Goal: Task Accomplishment & Management: Manage account settings

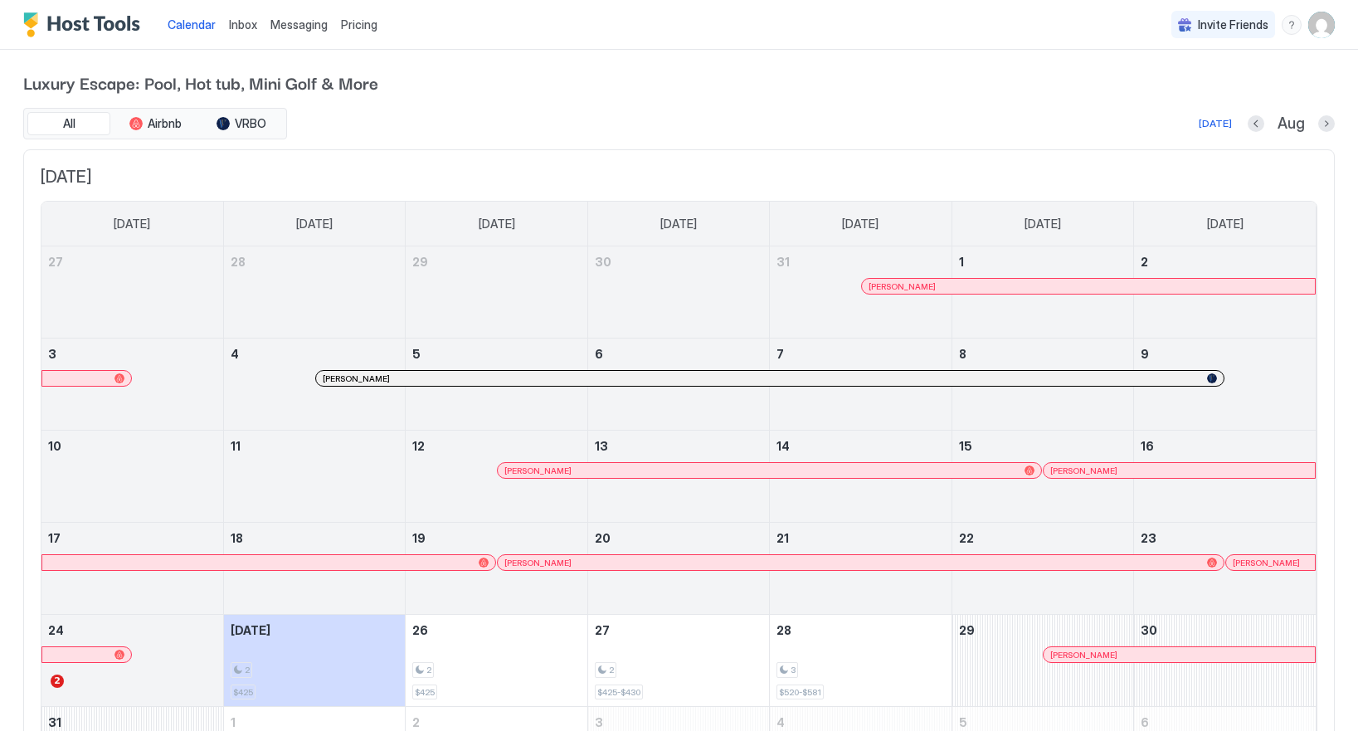
click at [1323, 22] on img "User profile" at bounding box center [1322, 25] width 27 height 27
click at [1186, 89] on span "Settings" at bounding box center [1172, 92] width 45 height 15
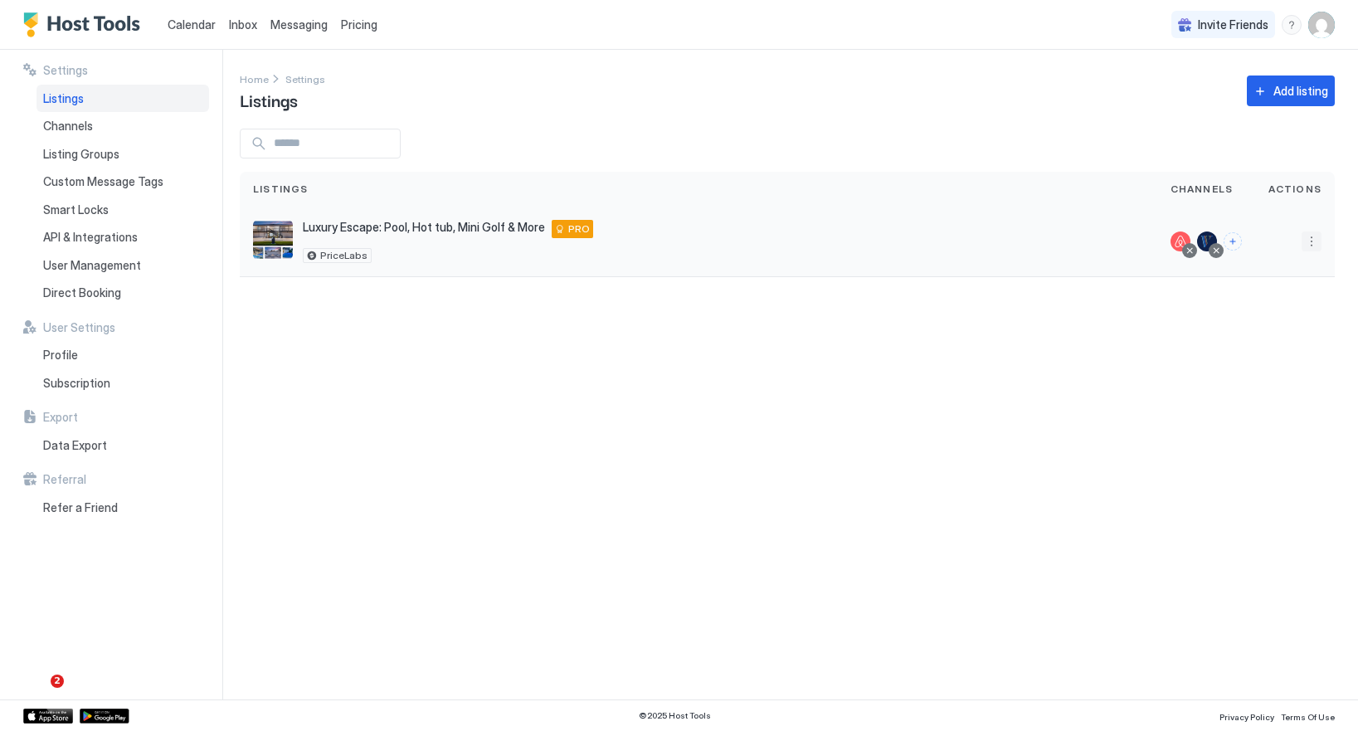
click at [1309, 240] on button "More options" at bounding box center [1312, 242] width 20 height 20
click at [1260, 312] on span "Listing Settings" at bounding box center [1274, 318] width 74 height 12
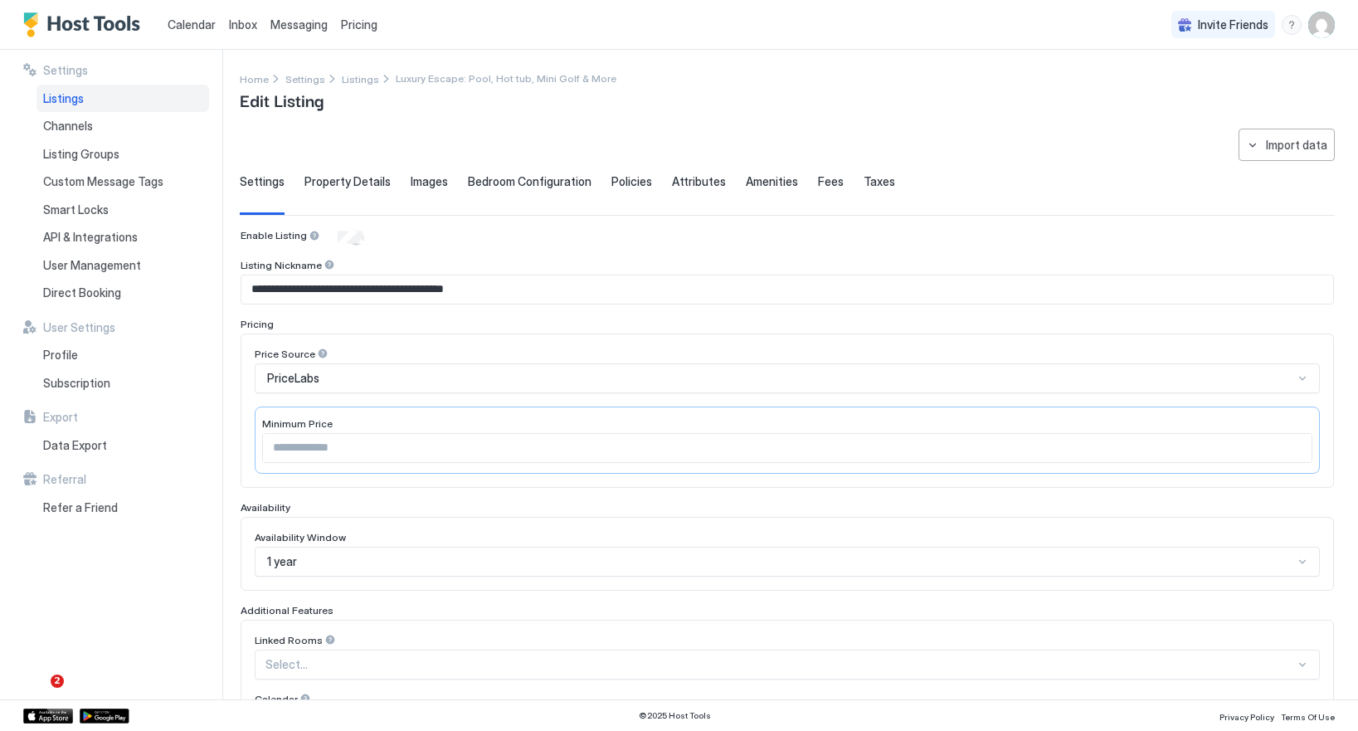
click at [821, 184] on span "Fees" at bounding box center [831, 181] width 26 height 15
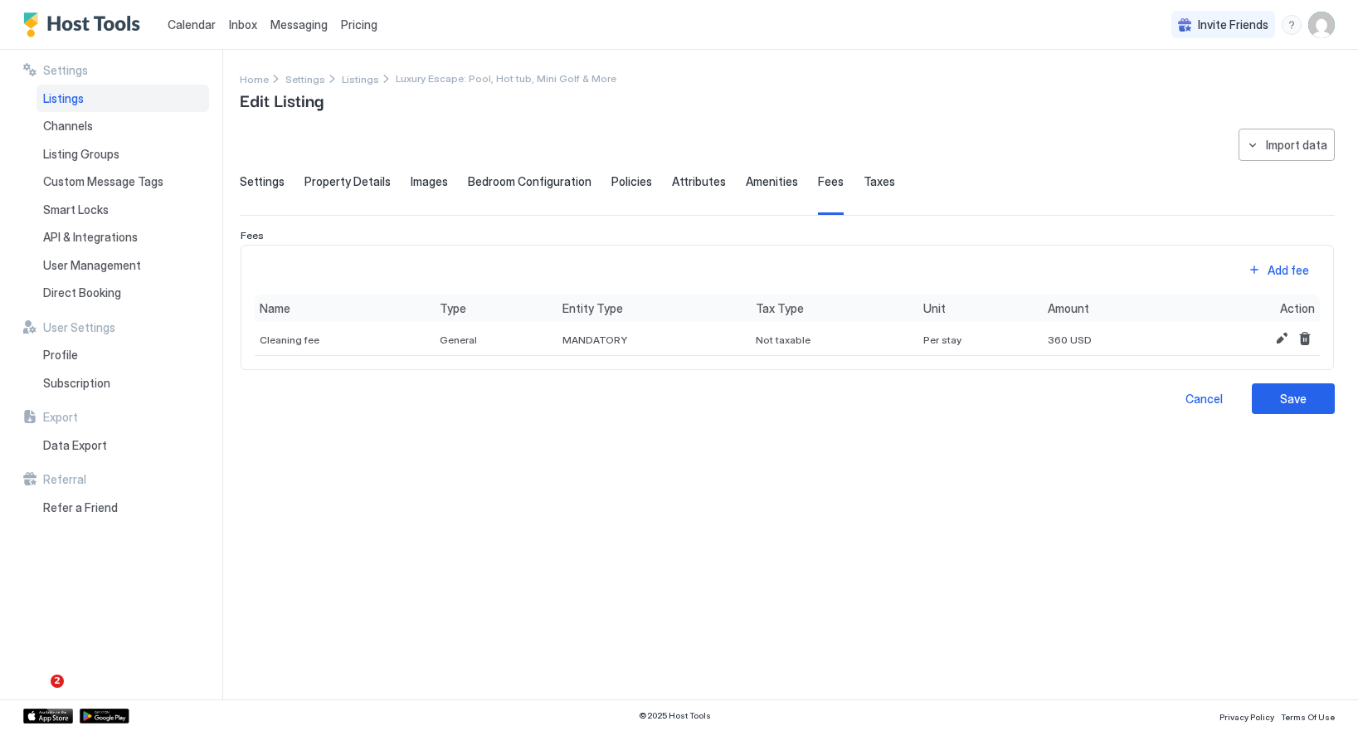
click at [251, 183] on span "Settings" at bounding box center [262, 181] width 45 height 15
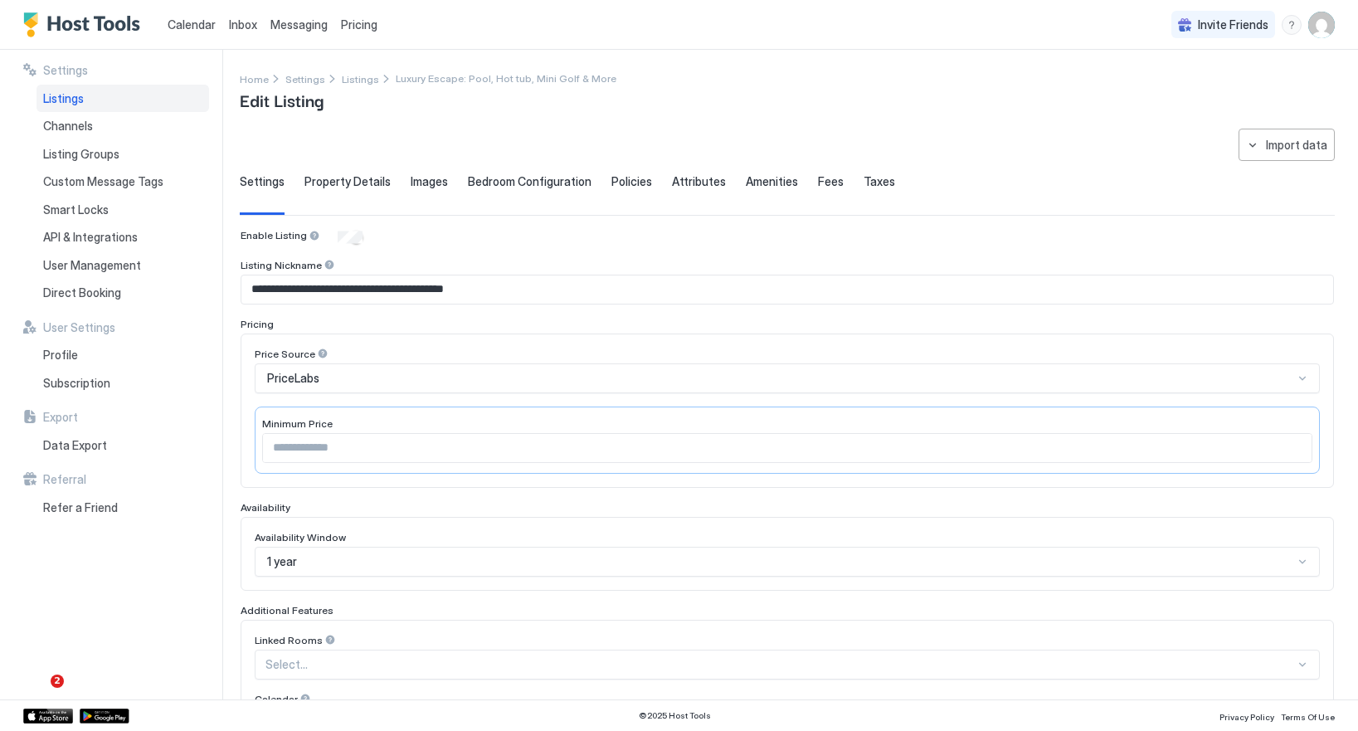
click at [96, 94] on div "Listings" at bounding box center [123, 99] width 173 height 28
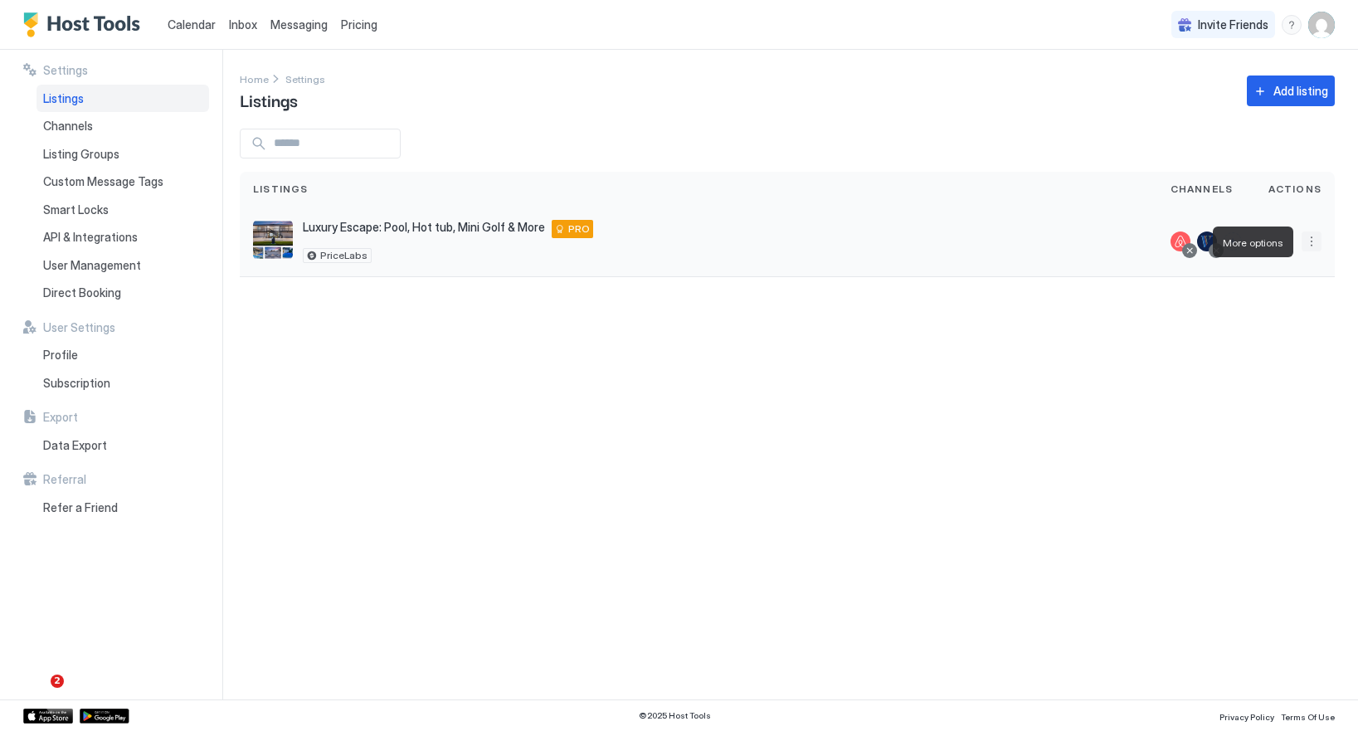
click at [1320, 243] on button "More options" at bounding box center [1312, 242] width 20 height 20
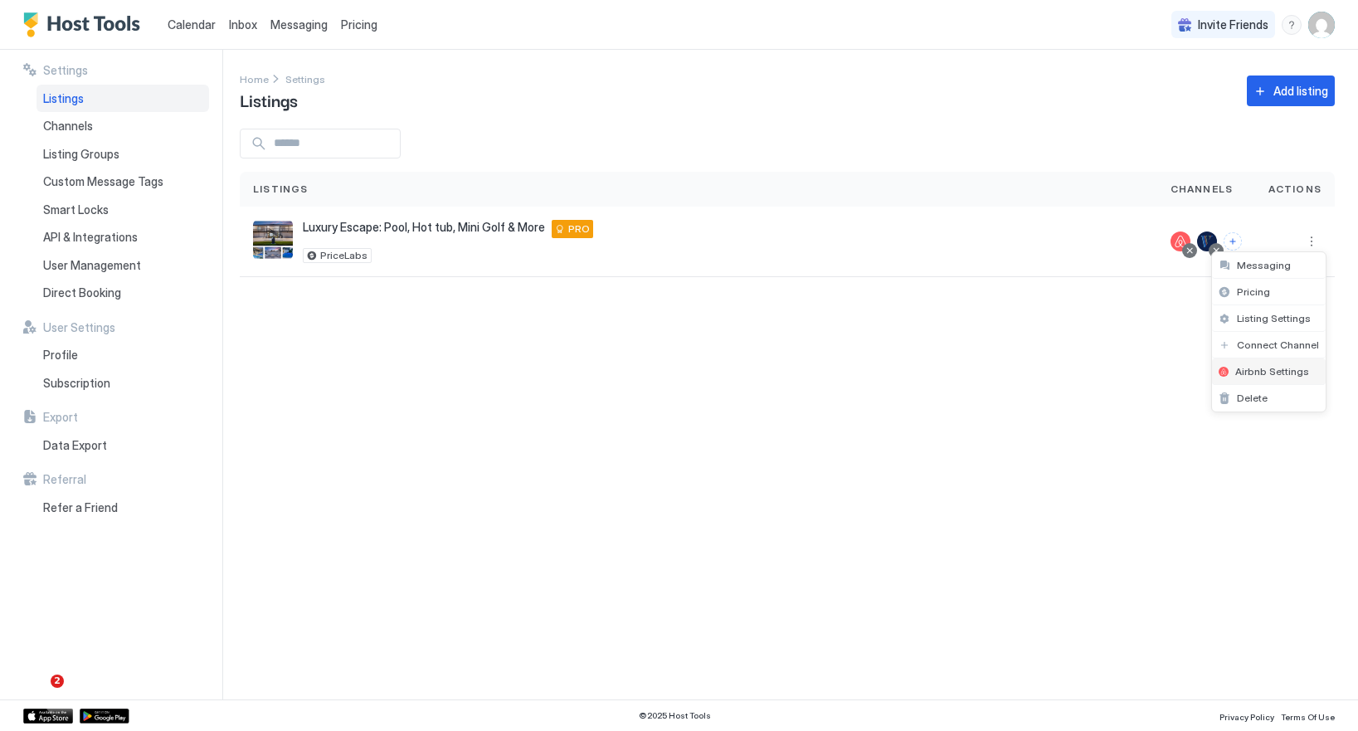
click at [1251, 371] on span "Airbnb Settings" at bounding box center [1273, 371] width 74 height 12
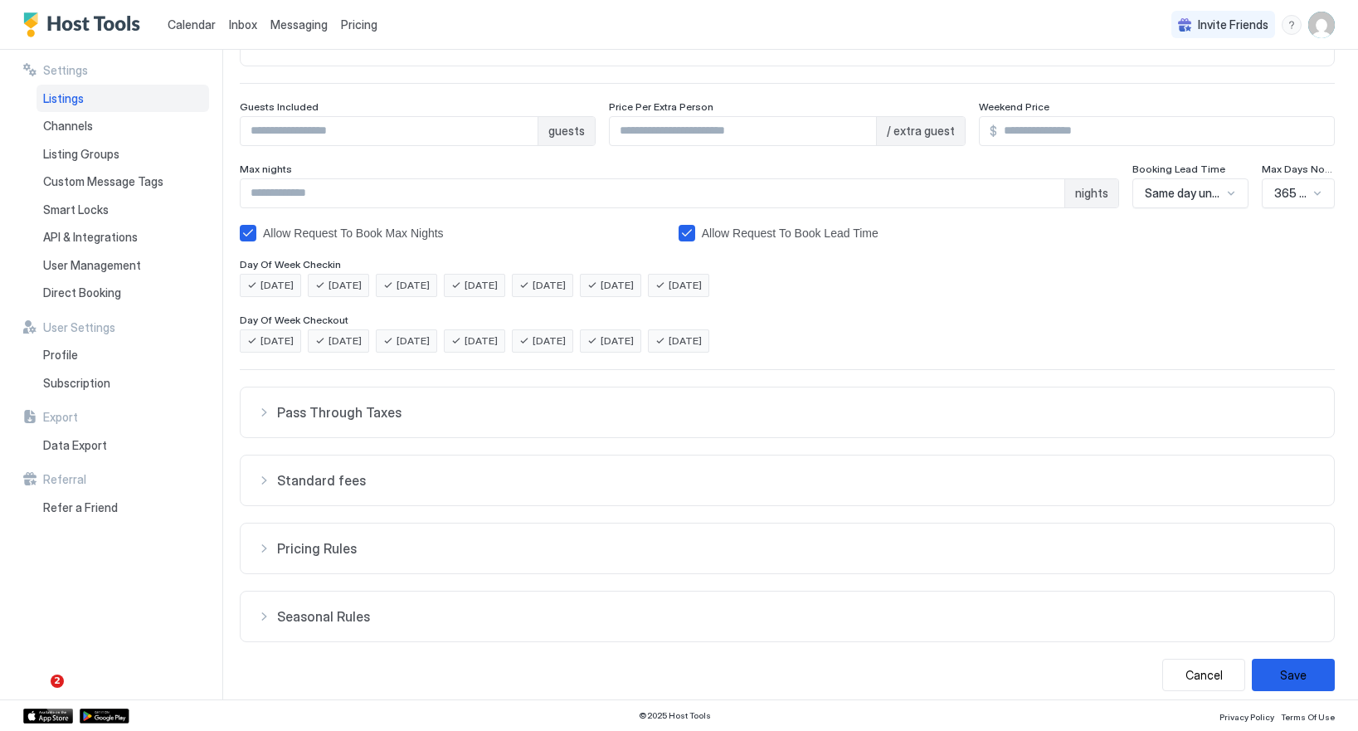
scroll to position [193, 0]
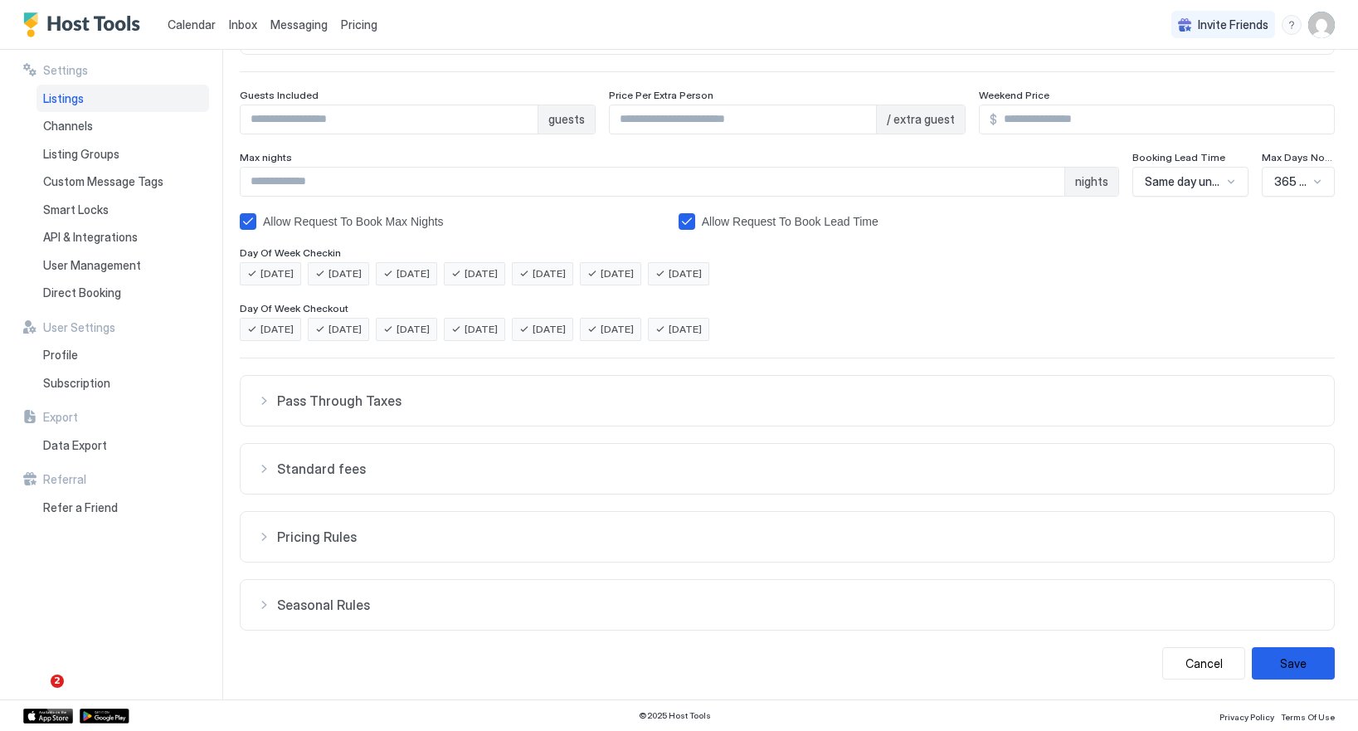
click at [297, 409] on span "Standard fees" at bounding box center [797, 400] width 1041 height 17
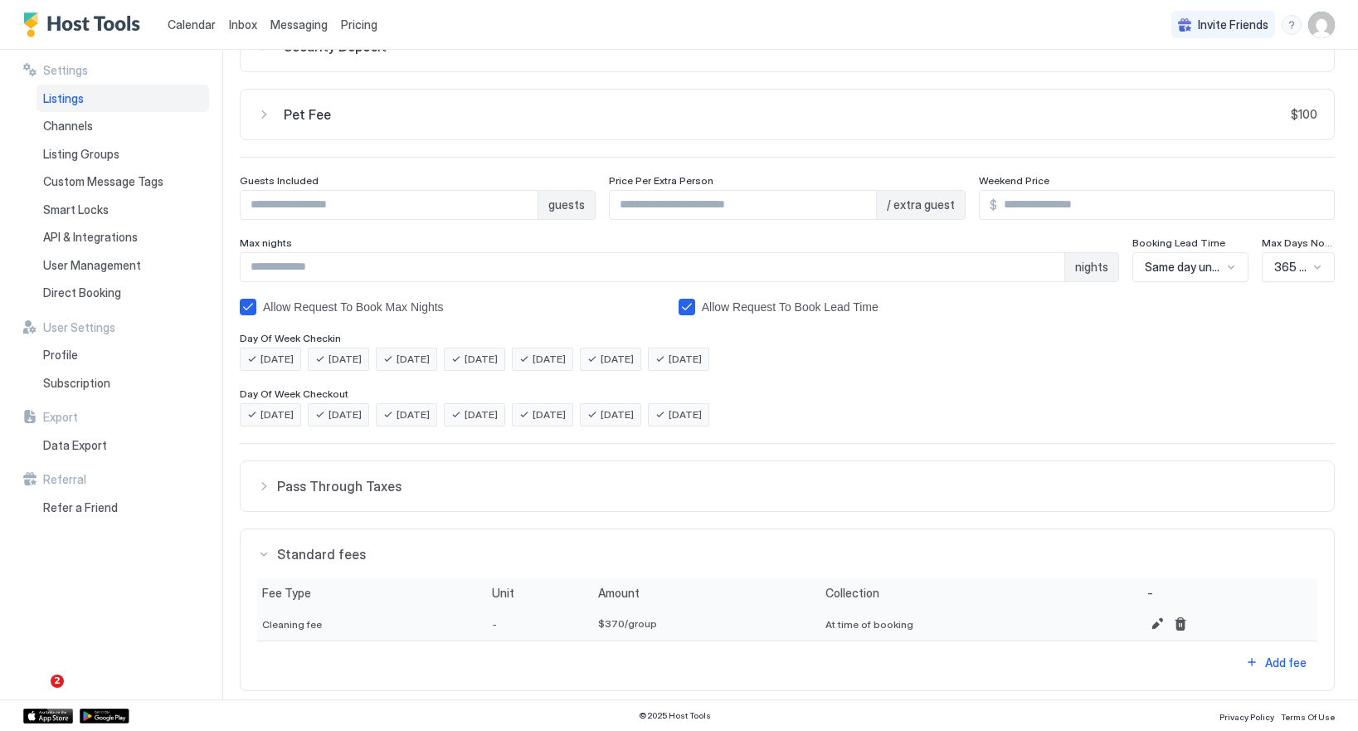
scroll to position [0, 0]
